Goal: Task Accomplishment & Management: Complete application form

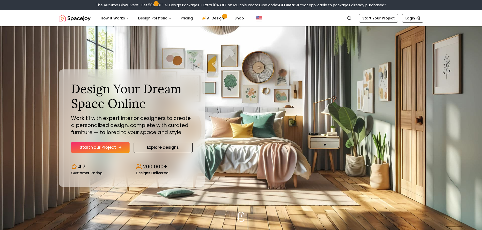
click at [115, 143] on link "Start Your Project" at bounding box center [100, 147] width 58 height 11
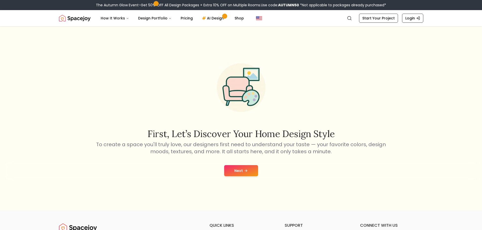
click at [250, 175] on button "Next" at bounding box center [241, 170] width 34 height 11
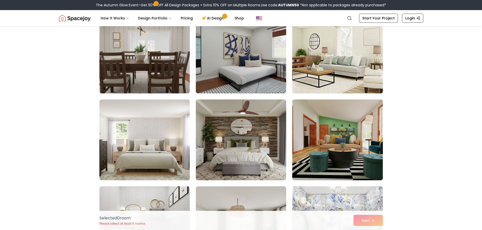
scroll to position [2326, 0]
